Goal: Task Accomplishment & Management: Complete application form

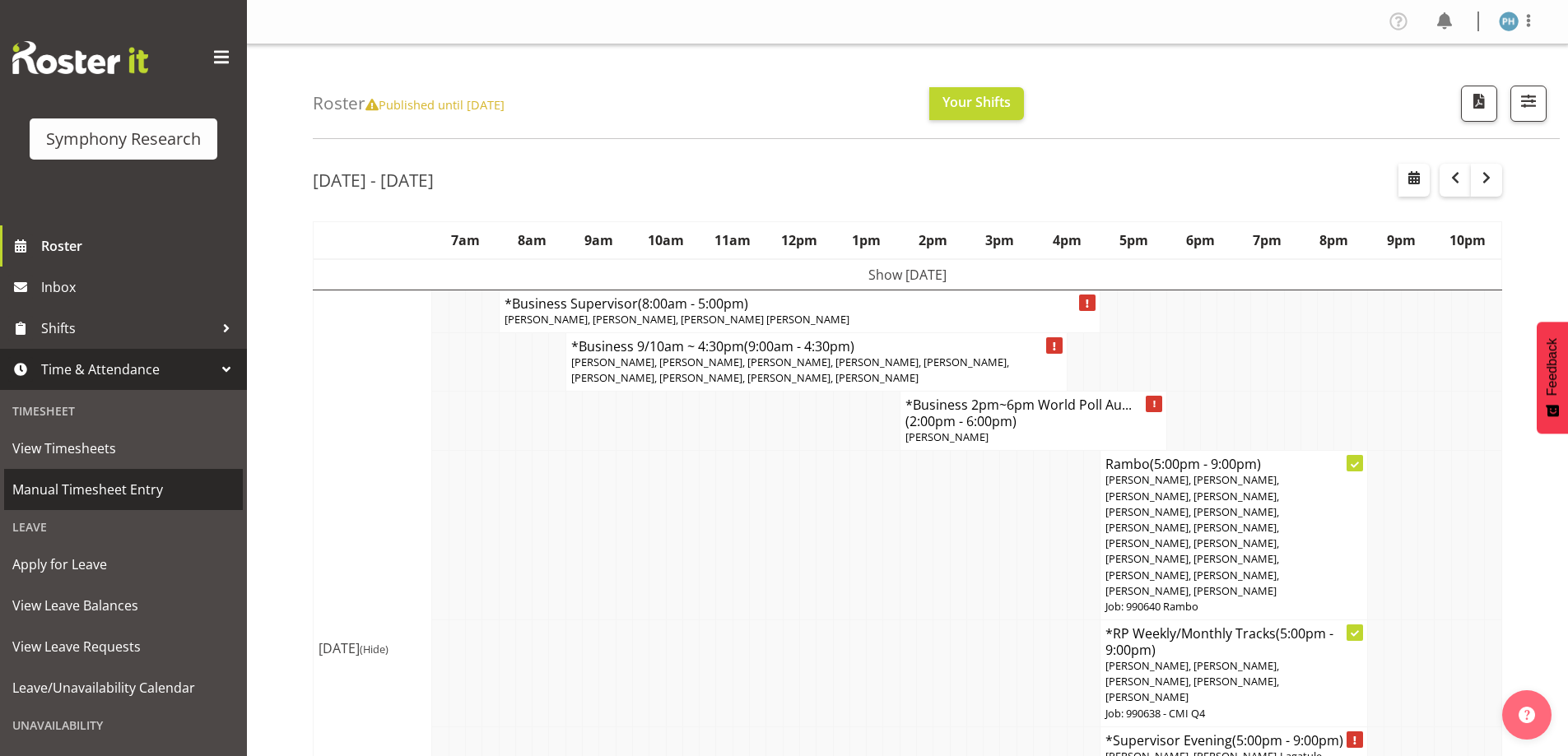
click at [186, 495] on span "Manual Timesheet Entry" at bounding box center [123, 489] width 222 height 25
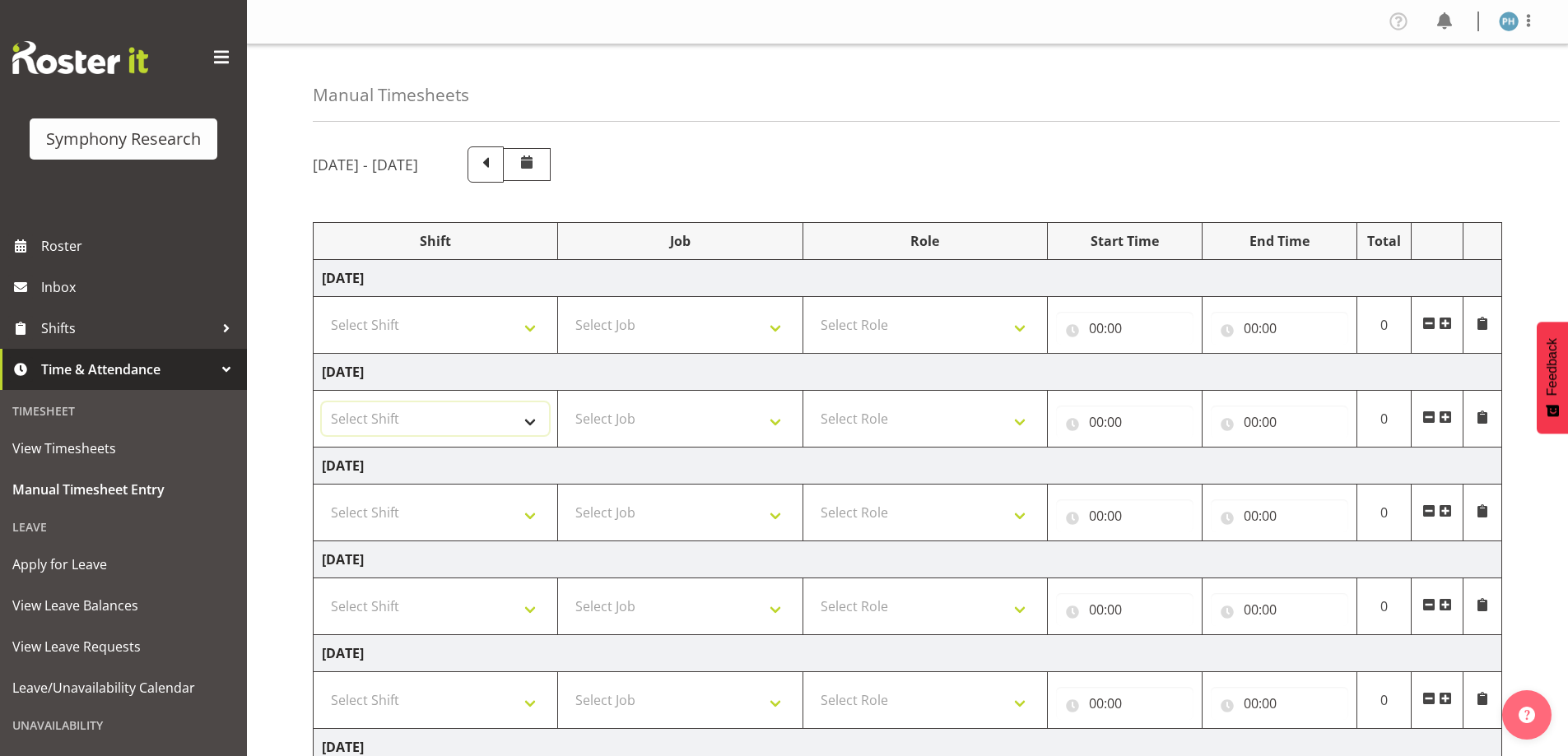
click at [524, 431] on select "Select Shift !!Weekend Residential (Roster IT Shift Label) *Business 9/10am ~ 4…" at bounding box center [435, 418] width 227 height 33
select select "56692"
click at [322, 402] on select "Select Shift !!Weekend Residential (Roster IT Shift Label) *Business 9/10am ~ 4…" at bounding box center [435, 418] width 227 height 33
click at [772, 424] on select "Select Job 550060 IF Admin 553492 World Poll Aus Wave 2 Main 2025 553493 World …" at bounding box center [680, 418] width 227 height 33
select select "10499"
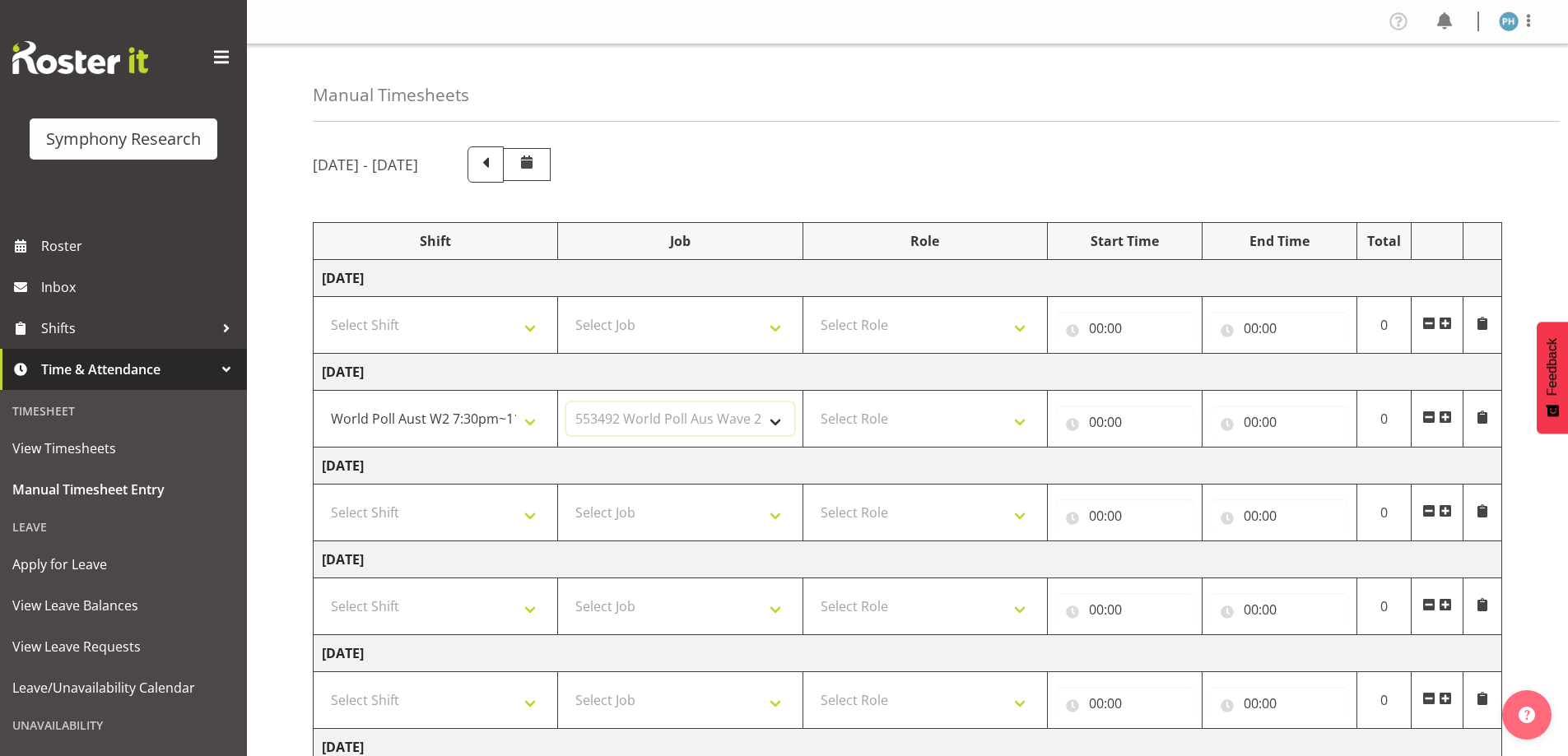
click at [566, 402] on select "Select Job 550060 IF Admin 553492 World Poll Aus Wave 2 Main 2025 553493 World …" at bounding box center [680, 418] width 227 height 33
click at [1027, 423] on select "Select Role Briefing Interviewing" at bounding box center [925, 418] width 227 height 33
select select "47"
click at [812, 402] on select "Select Role Briefing Interviewing" at bounding box center [925, 418] width 227 height 33
click at [1102, 424] on input "00:00" at bounding box center [1125, 422] width 137 height 33
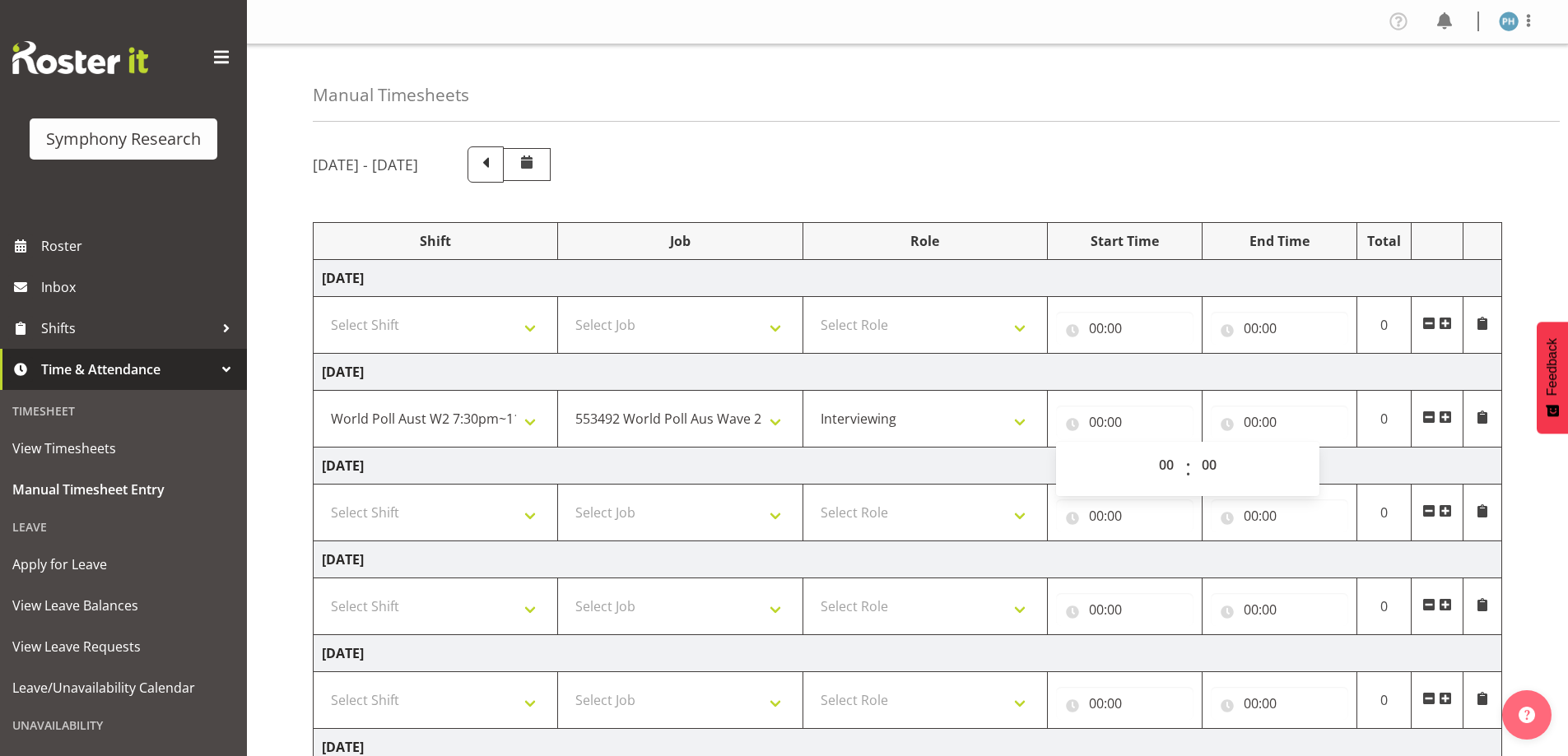
click at [1148, 464] on div "00 01 02 03 04 05 06 07 08 09 10 11 12 13 14 15 16 17 18 19 20 21 22 23" at bounding box center [1167, 469] width 37 height 41
click at [1167, 469] on select "00 01 02 03 04 05 06 07 08 09 10 11 12 13 14 15 16 17 18 19 20 21 22 23" at bounding box center [1168, 464] width 37 height 33
select select "18"
click at [1150, 448] on select "00 01 02 03 04 05 06 07 08 09 10 11 12 13 14 15 16 17 18 19 20 21 22 23" at bounding box center [1168, 464] width 37 height 33
type input "18:00"
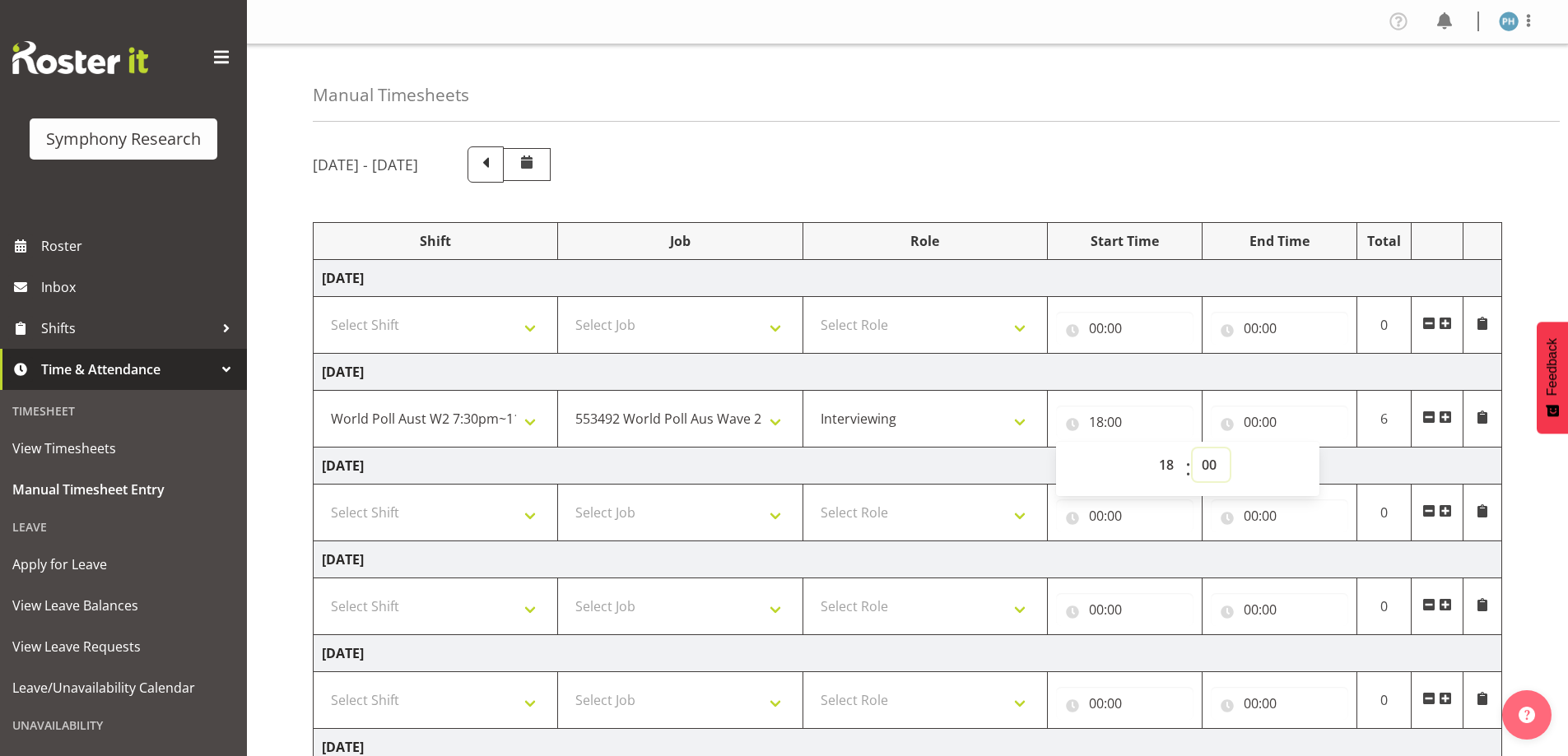
click at [1217, 469] on select "00 01 02 03 04 05 06 07 08 09 10 11 12 13 14 15 16 17 18 19 20 21 22 23 24 25 2…" at bounding box center [1211, 464] width 37 height 33
select select "30"
click at [1193, 448] on select "00 01 02 03 04 05 06 07 08 09 10 11 12 13 14 15 16 17 18 19 20 21 22 23 24 25 2…" at bounding box center [1211, 464] width 37 height 33
type input "18:30"
click at [1251, 423] on input "00:00" at bounding box center [1279, 422] width 137 height 33
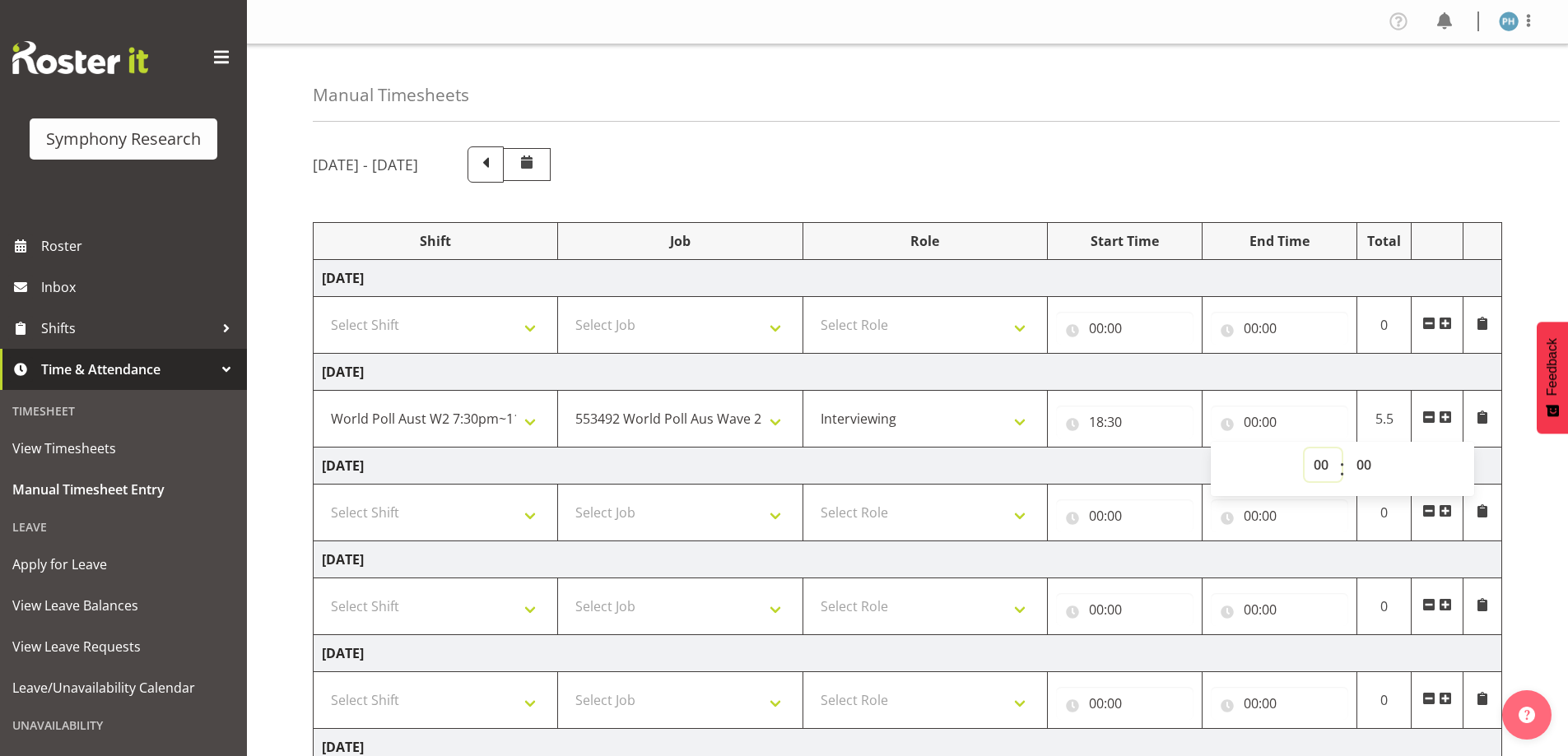
click at [1310, 462] on select "00 01 02 03 04 05 06 07 08 09 10 11 12 13 14 15 16 17 18 19 20 21 22 23" at bounding box center [1323, 464] width 37 height 33
select select "22"
click at [1304, 448] on select "00 01 02 03 04 05 06 07 08 09 10 11 12 13 14 15 16 17 18 19 20 21 22 23" at bounding box center [1323, 464] width 37 height 33
type input "22:00"
click at [1365, 464] on select "00 01 02 03 04 05 06 07 08 09 10 11 12 13 14 15 16 17 18 19 20 21 22 23 24 25 2…" at bounding box center [1366, 464] width 37 height 33
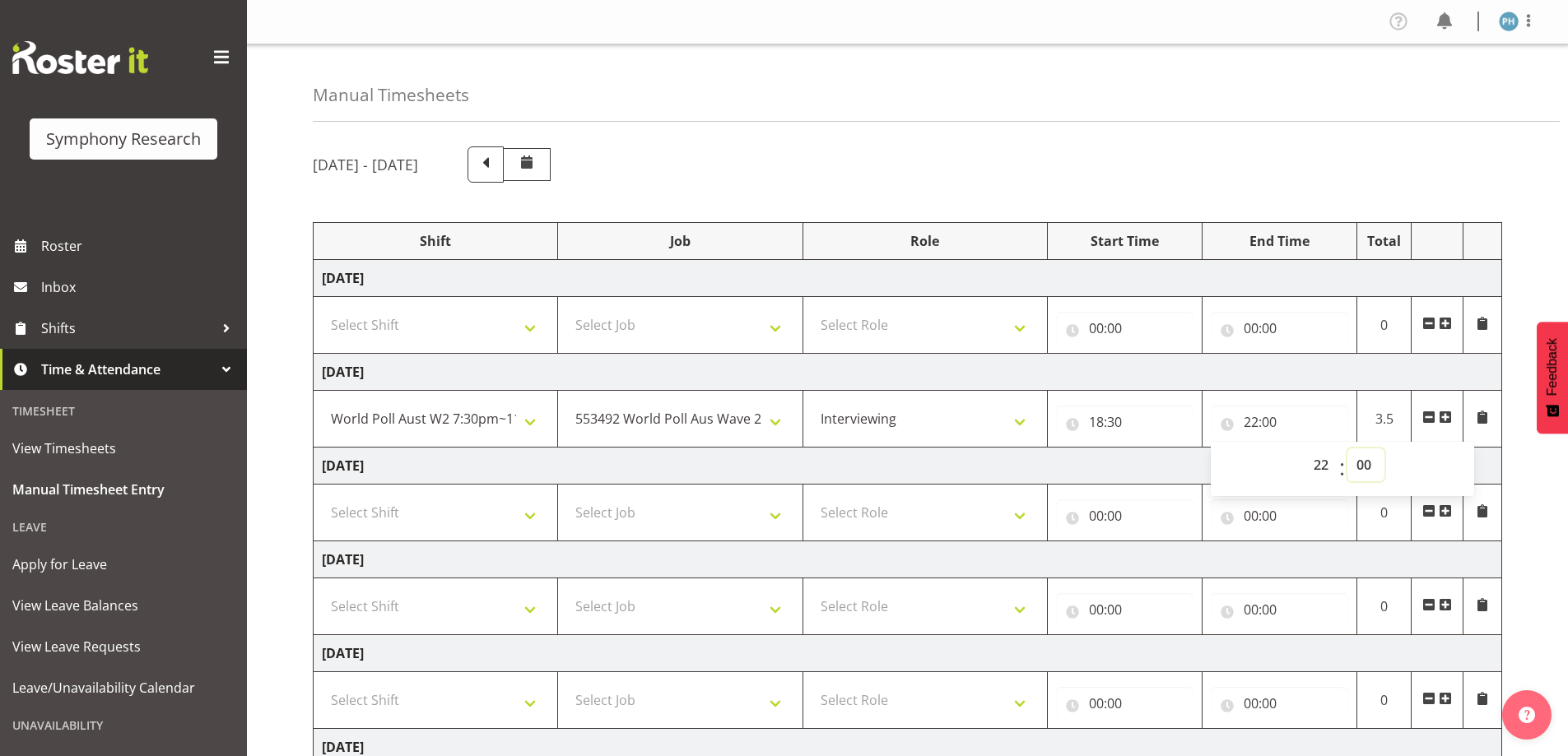
select select "47"
click at [1347, 448] on select "00 01 02 03 04 05 06 07 08 09 10 11 12 13 14 15 16 17 18 19 20 21 22 23 24 25 2…" at bounding box center [1366, 464] width 37 height 33
type input "22:47"
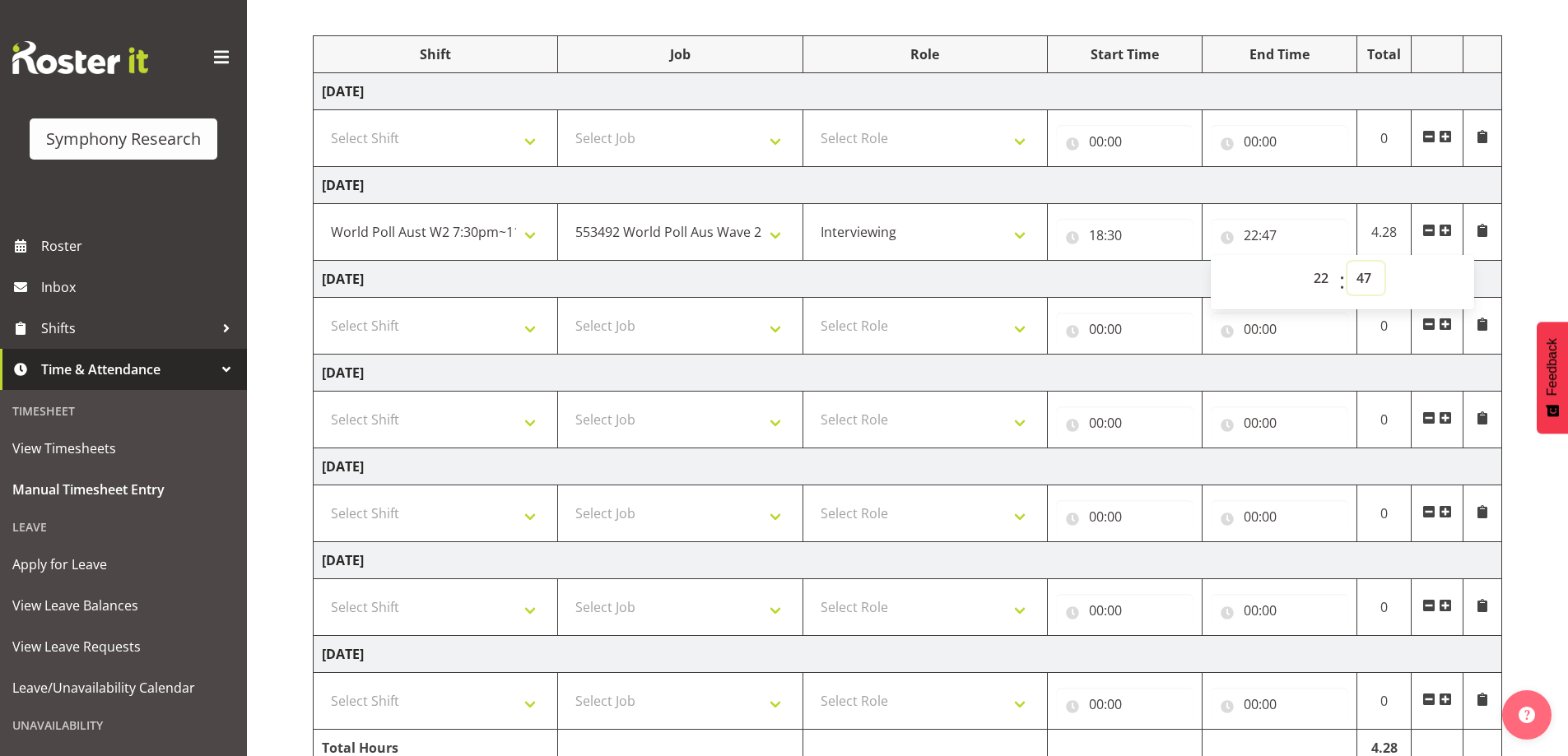
scroll to position [265, 0]
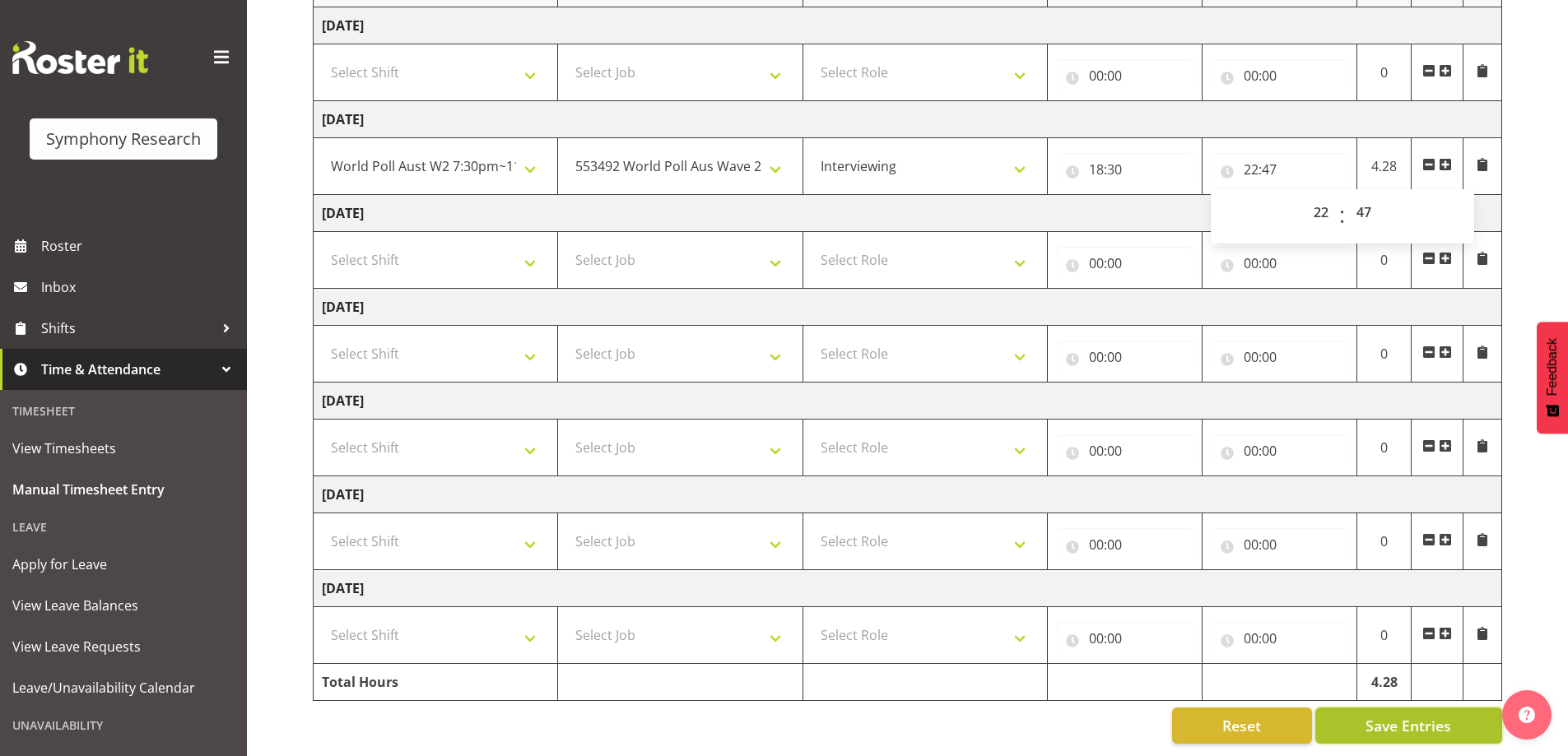
click at [1432, 720] on span "Save Entries" at bounding box center [1408, 726] width 86 height 21
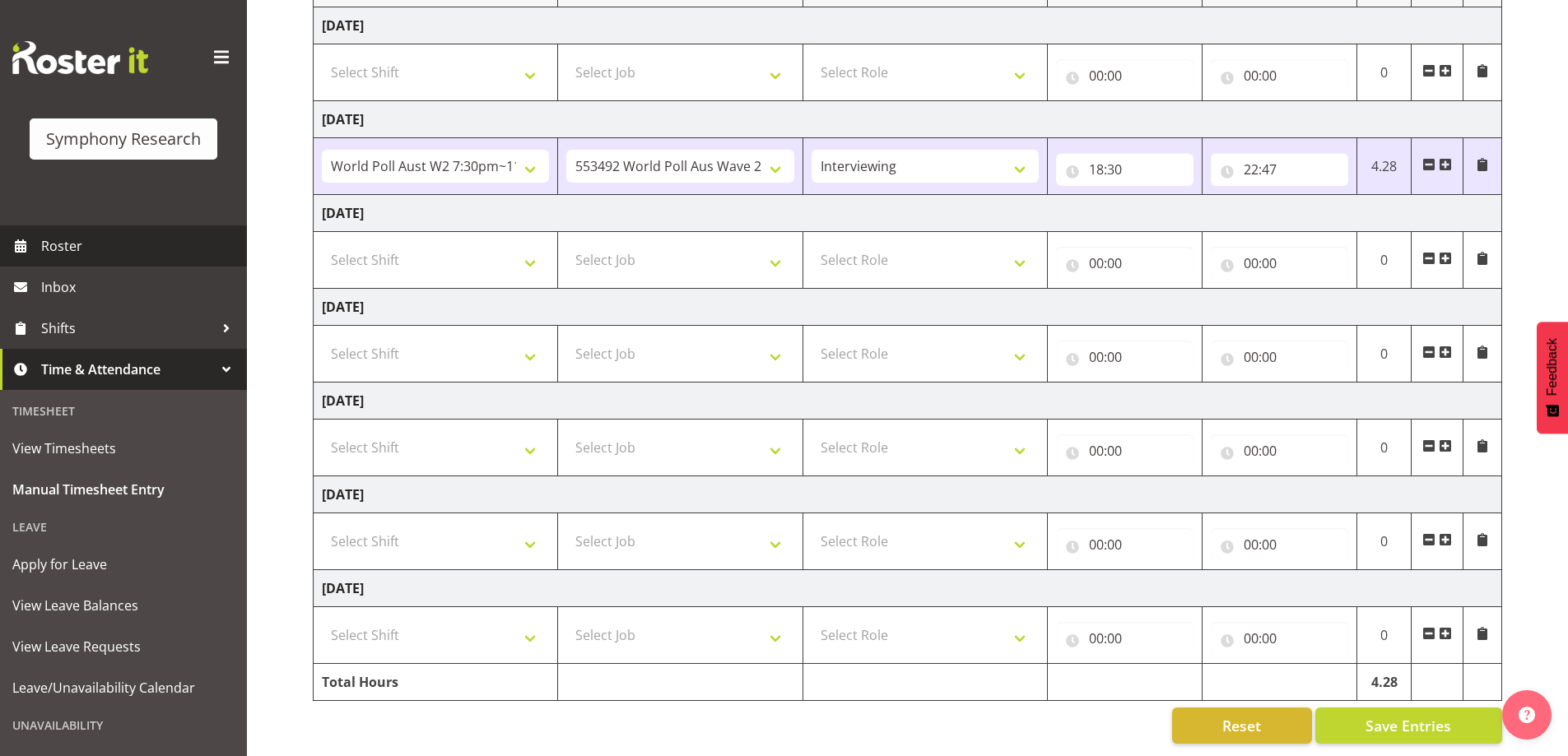
click at [70, 239] on span "Roster" at bounding box center [139, 246] width 197 height 25
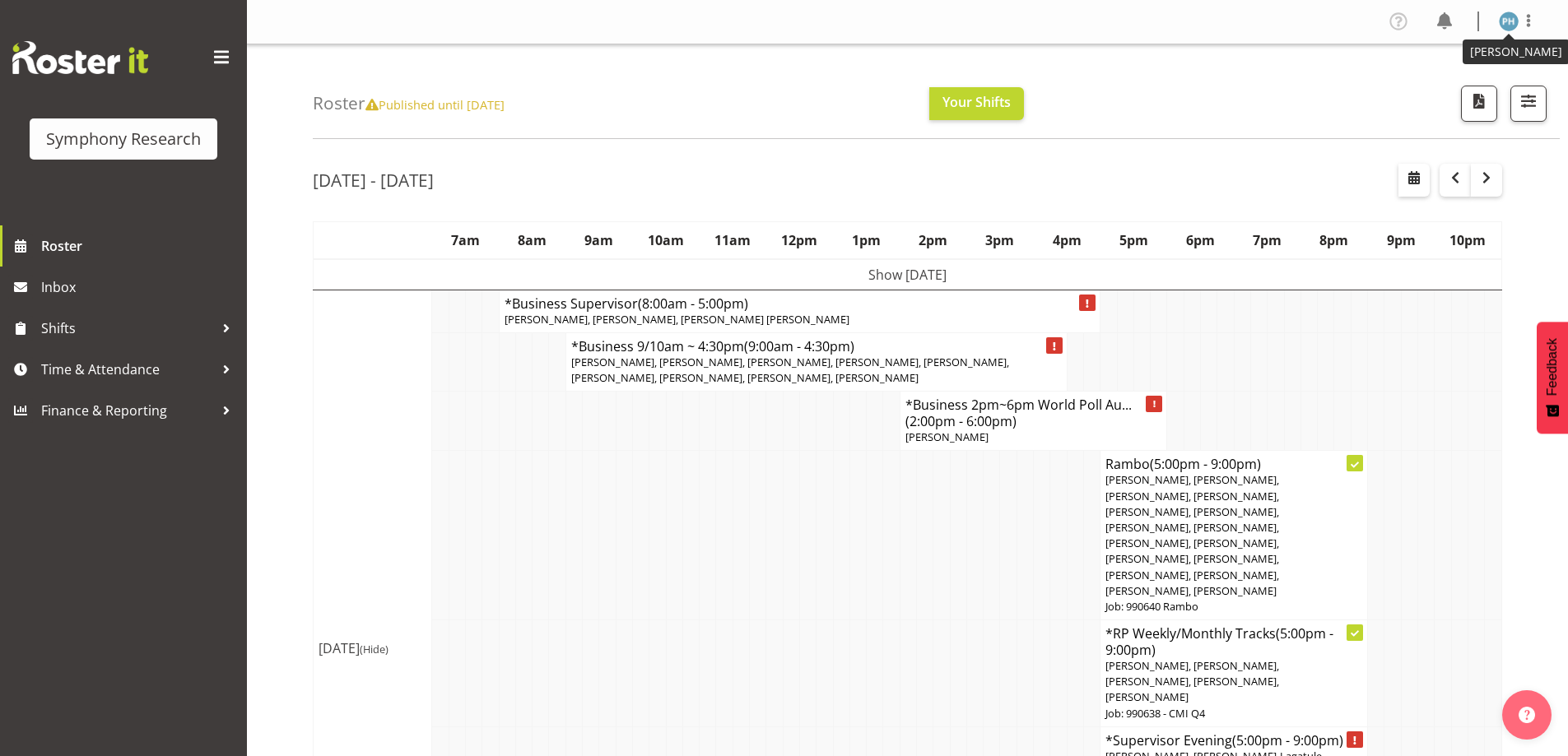
click at [1506, 16] on img at bounding box center [1508, 21] width 20 height 20
click at [1462, 86] on link "Log Out" at bounding box center [1458, 86] width 158 height 29
